Goal: Navigation & Orientation: Find specific page/section

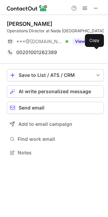
scroll to position [148, 108]
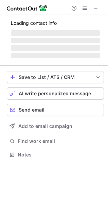
scroll to position [165, 108]
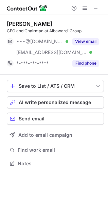
scroll to position [158, 108]
click at [94, 6] on span at bounding box center [95, 7] width 5 height 5
